Goal: Book appointment/travel/reservation

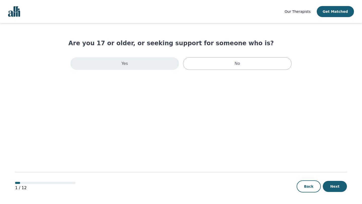
click at [149, 58] on div "Yes" at bounding box center [124, 63] width 109 height 13
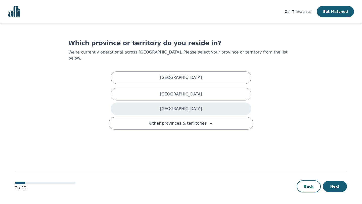
click at [170, 103] on div "[GEOGRAPHIC_DATA]" at bounding box center [181, 109] width 141 height 13
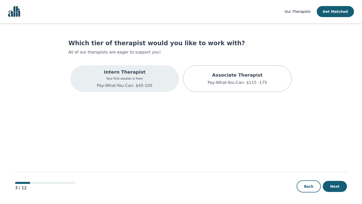
click at [152, 80] on div "Intern Therapist Your first session is free! Pay-What-You-Can: $45-105" at bounding box center [124, 78] width 109 height 27
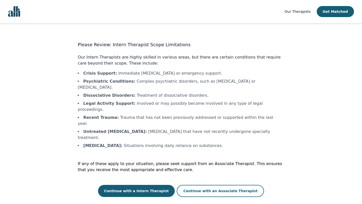
scroll to position [1, 0]
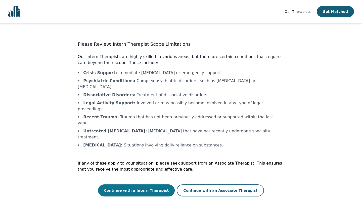
click at [137, 185] on button "Continue with a Intern Therapist" at bounding box center [136, 191] width 77 height 12
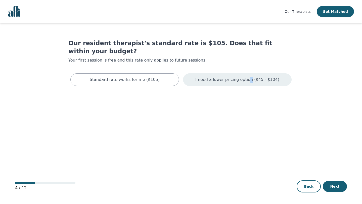
click at [250, 77] on p "I need a lower pricing option ($45 - $104)" at bounding box center [238, 80] width 84 height 6
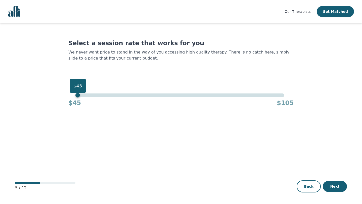
drag, startPoint x: 285, startPoint y: 96, endPoint x: 14, endPoint y: 90, distance: 270.7
click at [14, 90] on div "Our Therapists Get Matched Select a session rate that works for you We never wa…" at bounding box center [181, 102] width 362 height 205
click at [332, 185] on button "Next" at bounding box center [335, 186] width 24 height 11
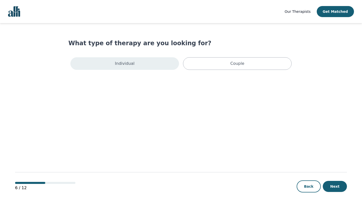
click at [145, 61] on div "Individual" at bounding box center [124, 63] width 109 height 13
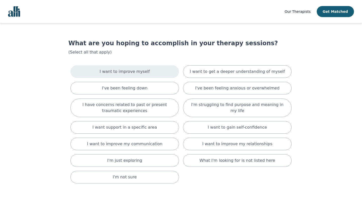
click at [146, 68] on div "I want to improve myself" at bounding box center [124, 71] width 109 height 13
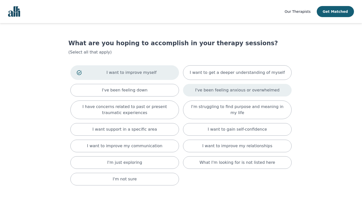
click at [215, 89] on p "I've been feeling anxious or overwhelmed" at bounding box center [237, 90] width 85 height 6
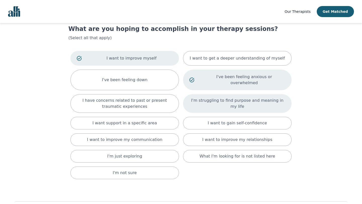
scroll to position [16, 0]
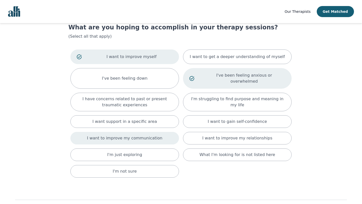
click at [159, 132] on div "I want to improve my communication" at bounding box center [124, 138] width 109 height 13
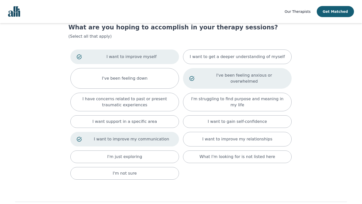
scroll to position [40, 0]
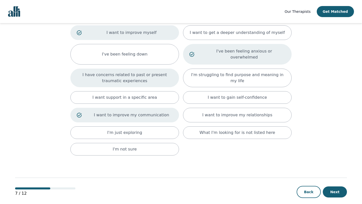
click at [121, 75] on p "I have concerns related to past or present traumatic experiences" at bounding box center [125, 78] width 96 height 12
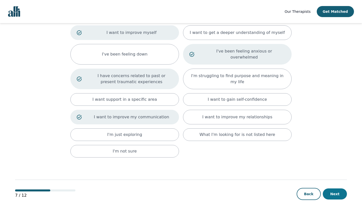
click at [338, 190] on button "Next" at bounding box center [335, 194] width 24 height 11
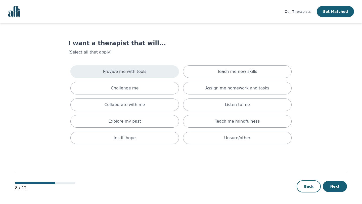
click at [148, 70] on div "Provide me with tools" at bounding box center [124, 71] width 109 height 13
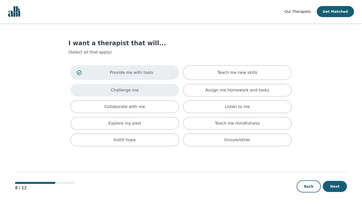
click at [148, 87] on div "Challenge me" at bounding box center [124, 90] width 109 height 13
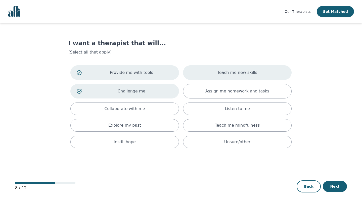
click at [222, 76] on p "Teach me new skills" at bounding box center [238, 73] width 40 height 6
click at [222, 83] on div "Provide me with tools Teach me new skills Challenge me Assign me homework and t…" at bounding box center [181, 106] width 226 height 87
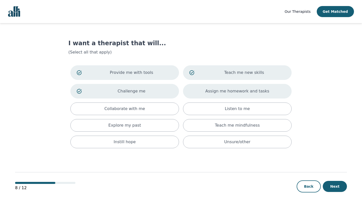
click at [222, 89] on p "Assign me homework and tasks" at bounding box center [238, 91] width 64 height 6
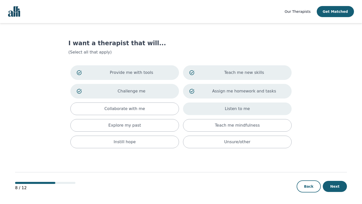
click at [218, 111] on div "Listen to me" at bounding box center [237, 109] width 109 height 13
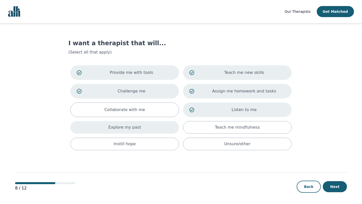
click at [162, 123] on div "Explore my past" at bounding box center [124, 127] width 109 height 13
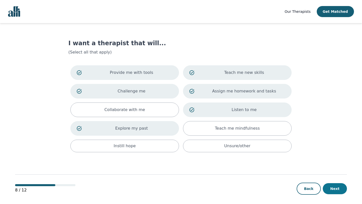
click at [332, 190] on button "Next" at bounding box center [335, 189] width 24 height 11
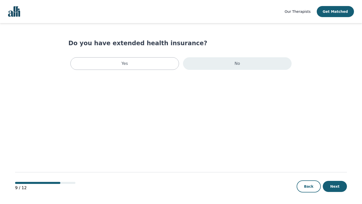
click at [221, 60] on div "No" at bounding box center [237, 63] width 109 height 13
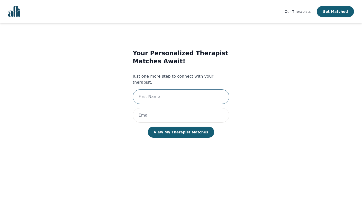
click at [188, 93] on input "text" at bounding box center [181, 97] width 97 height 15
type input "Camena"
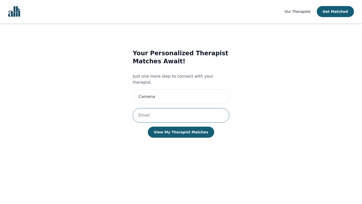
click at [157, 110] on input "email" at bounding box center [181, 115] width 97 height 15
type input "[EMAIL_ADDRESS][DOMAIN_NAME]"
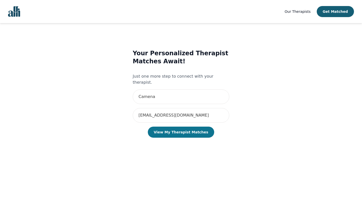
click at [163, 127] on button "View My Therapist Matches" at bounding box center [181, 132] width 67 height 11
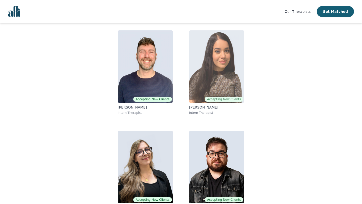
scroll to position [42, 0]
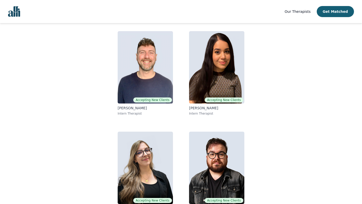
click at [284, 73] on div "Camena, here are your matched resident therapists. Your selected session rate i…" at bounding box center [181, 109] width 226 height 224
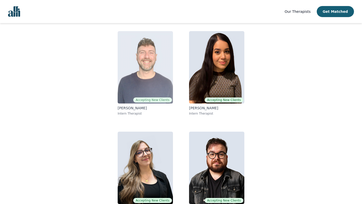
scroll to position [58, 0]
